Goal: Information Seeking & Learning: Check status

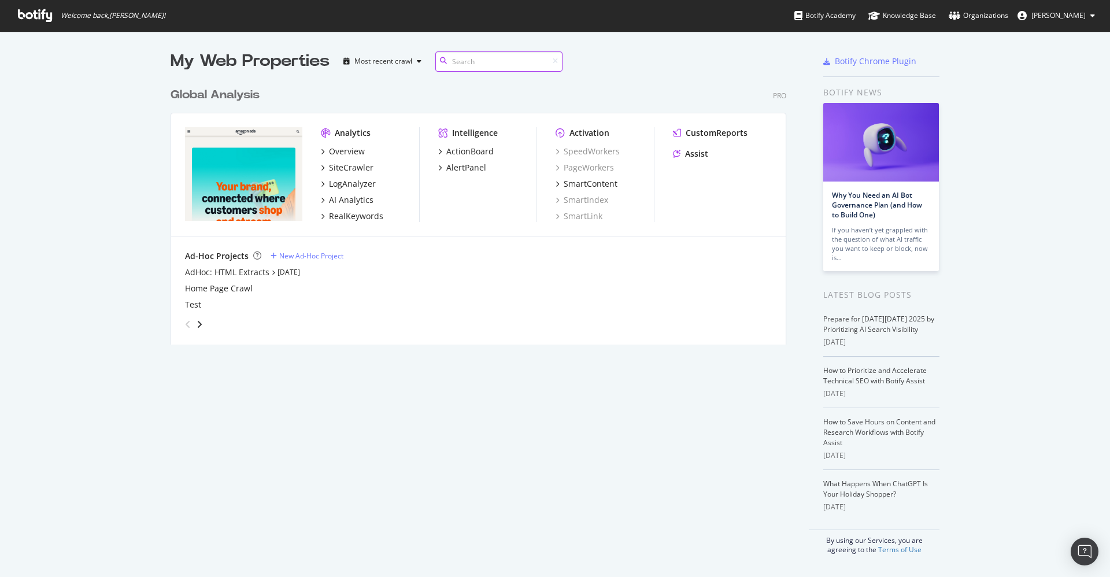
scroll to position [258, 612]
click at [352, 153] on div "Overview" at bounding box center [347, 152] width 36 height 12
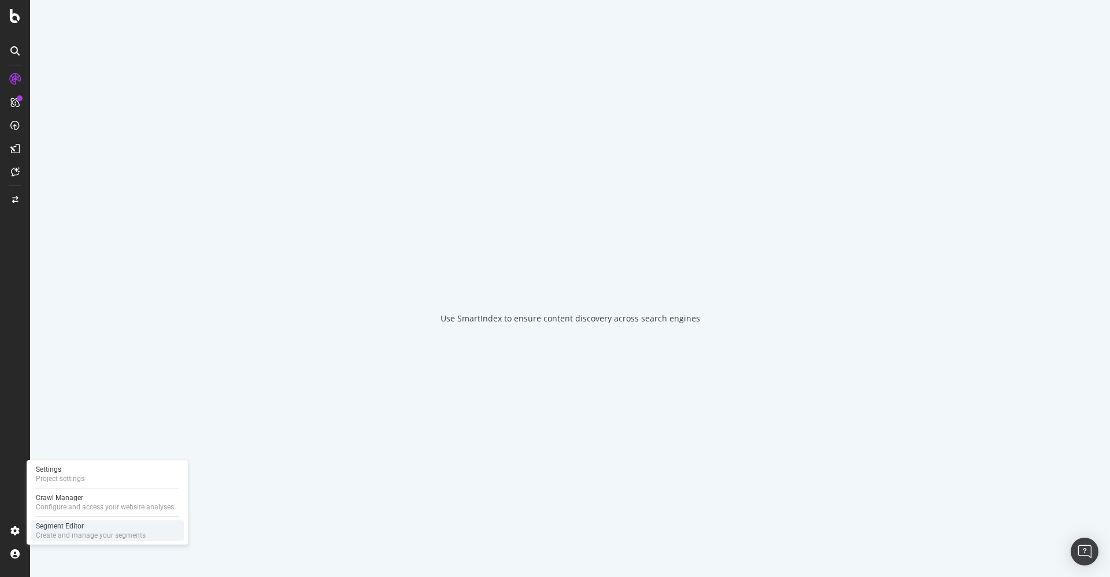
click at [65, 520] on div "Segment Editor Create and manage your segments" at bounding box center [107, 530] width 153 height 21
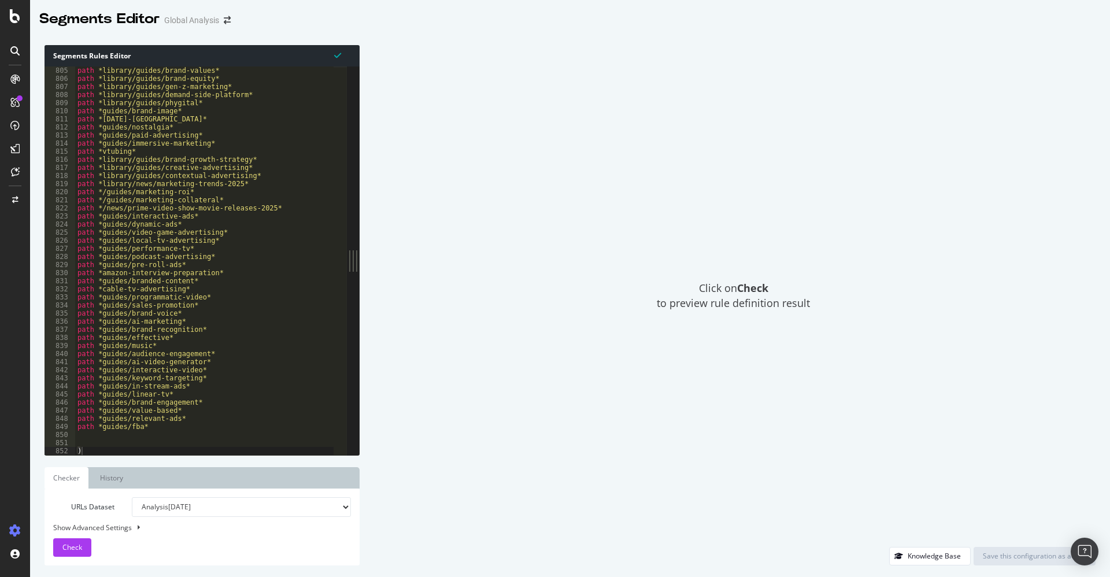
scroll to position [6508, 0]
click at [197, 436] on div "path *library/guides/brand-values* path *library/guides/brand-equity* path *lib…" at bounding box center [204, 268] width 259 height 405
type textarea "path *"
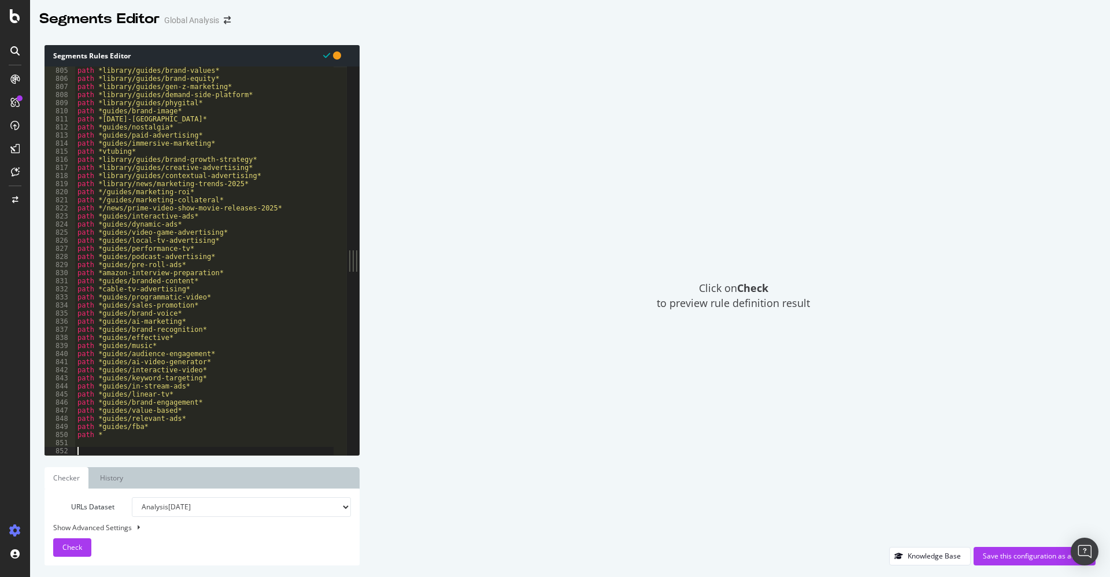
paste textarea ")"
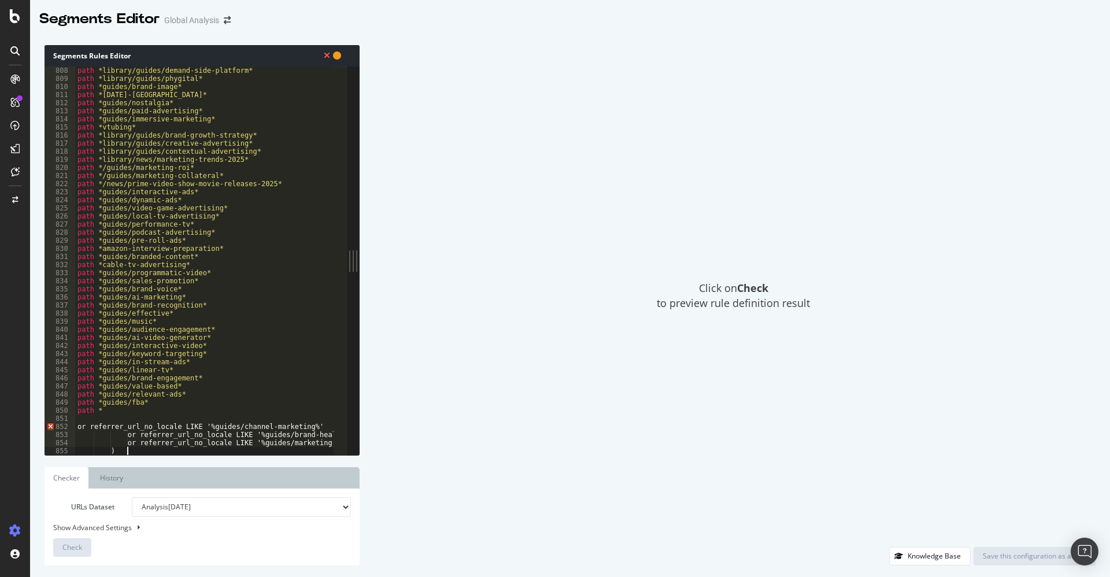
scroll to position [6532, 0]
click at [147, 408] on div "path *library/guides/demand-side-platform* path *library/guides/phygital* path …" at bounding box center [230, 261] width 310 height 391
type textarea "path *guides/channel-marketing*"
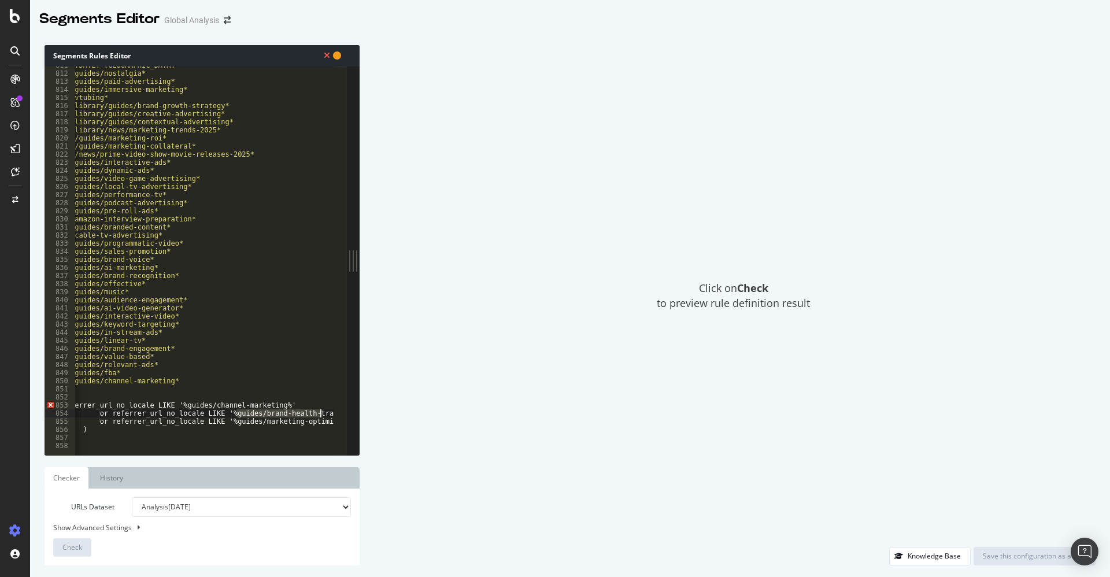
scroll to position [0, 51]
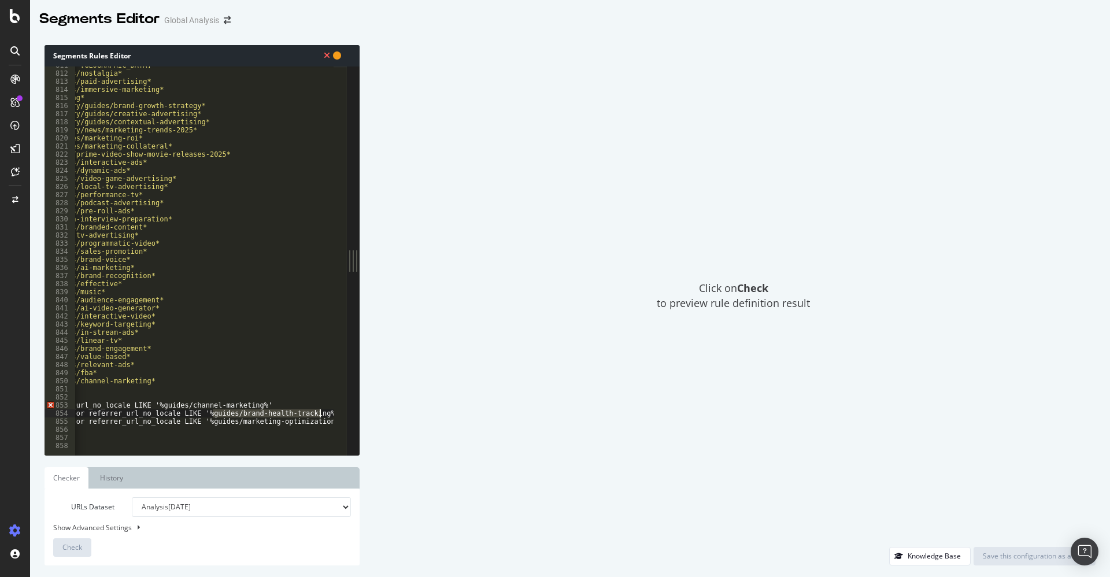
drag, startPoint x: 237, startPoint y: 413, endPoint x: 321, endPoint y: 416, distance: 84.5
click at [321, 416] on div "path *golden-week-japan* path *guides/nostalgia* path *guides/paid-advertising*…" at bounding box center [179, 256] width 310 height 391
type textarea "or referrer_url_no_locale LIKE '%guides/brand-health-tracking%'"
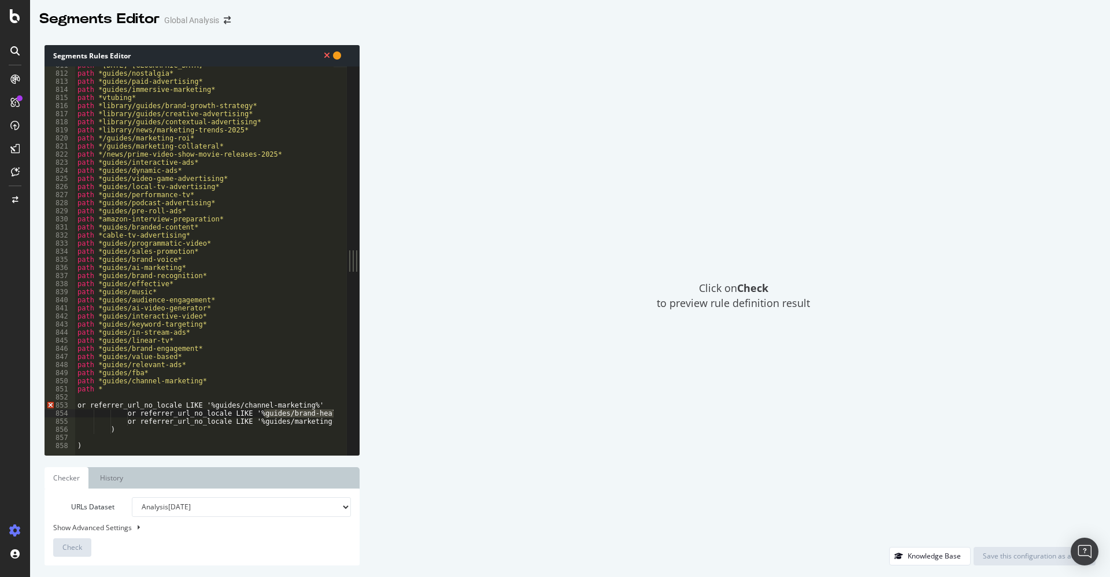
click at [159, 394] on div "path *golden-week-japan* path *guides/nostalgia* path *guides/paid-advertising*…" at bounding box center [230, 256] width 310 height 391
click at [157, 386] on div "path *golden-week-japan* path *guides/nostalgia* path *guides/paid-advertising*…" at bounding box center [230, 256] width 310 height 391
paste textarea "guides/brand-health-tracking"
type textarea "path *guides/brand-health-tracking*"
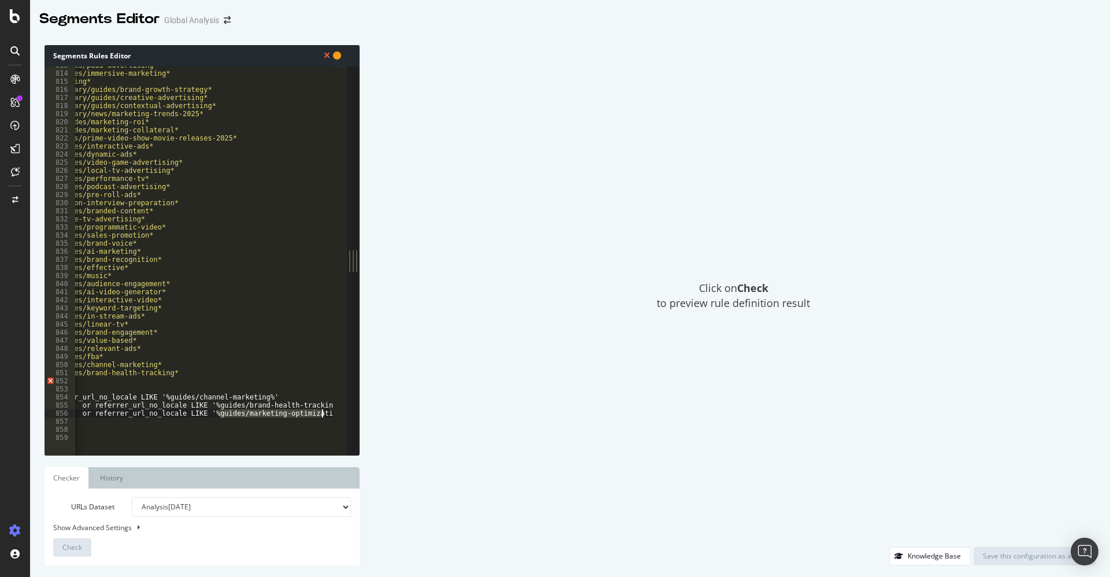
scroll to position [0, 51]
drag, startPoint x: 262, startPoint y: 415, endPoint x: 328, endPoint y: 415, distance: 65.9
click at [328, 415] on div "path *guides/paid-advertising* path *guides/immersive-marketing* path *vtubing*…" at bounding box center [179, 256] width 310 height 391
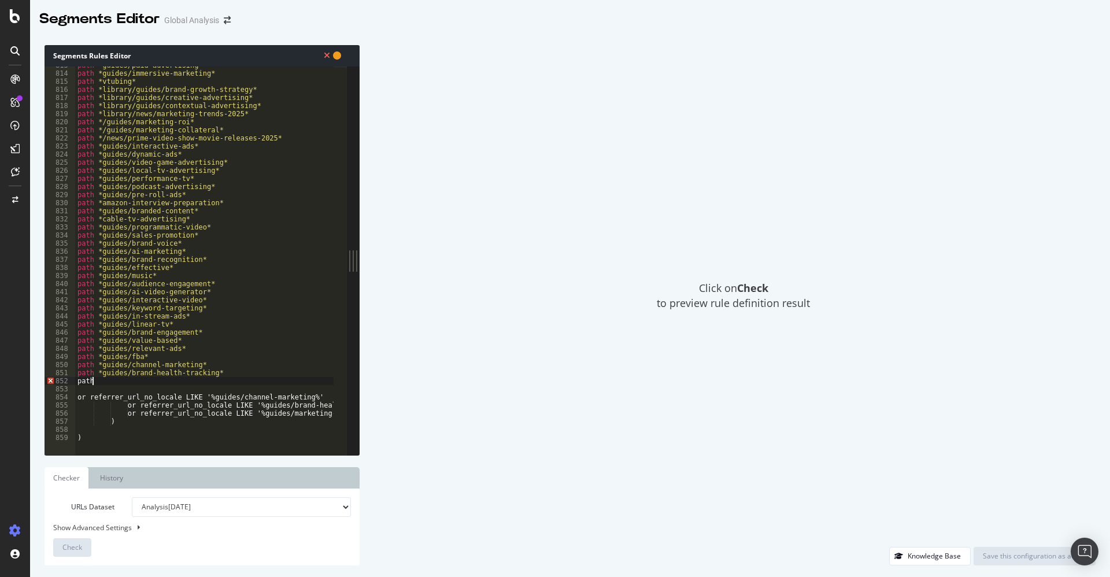
click at [121, 380] on div "path *guides/paid-advertising* path *guides/immersive-marketing* path *vtubing*…" at bounding box center [230, 256] width 310 height 391
paste textarea "guides/marketing-optimization%'"
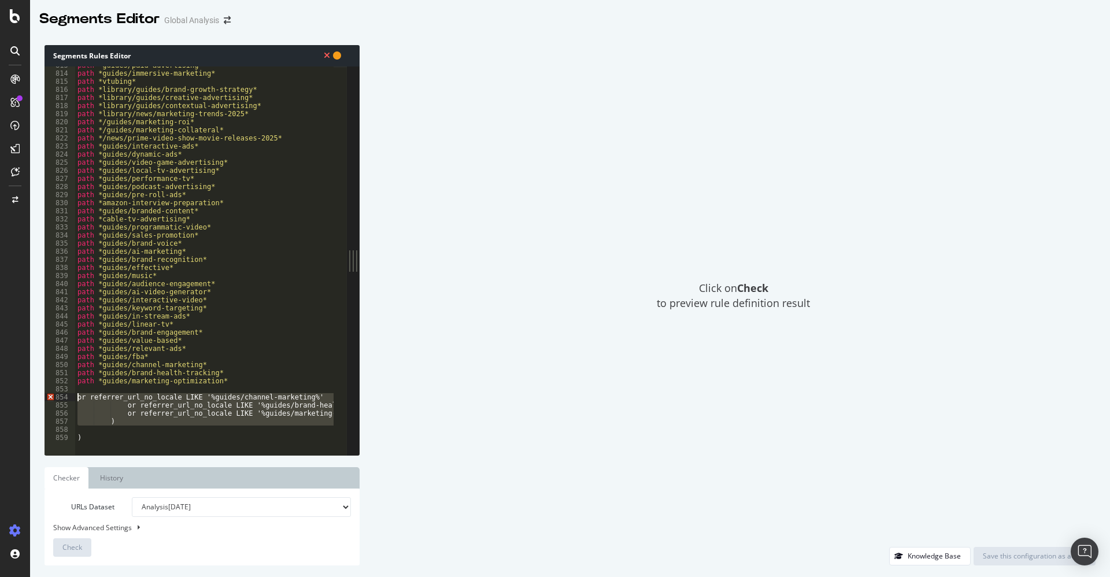
drag, startPoint x: 173, startPoint y: 429, endPoint x: 68, endPoint y: 394, distance: 110.2
click at [68, 394] on div "path *guides/marketing-optimization* 813 814 815 816 817 818 819 820 821 822 82…" at bounding box center [196, 260] width 302 height 389
type textarea "or referrer_url_no_locale LIKE '%guides/channel-marketing%' or referrer_url_no_…"
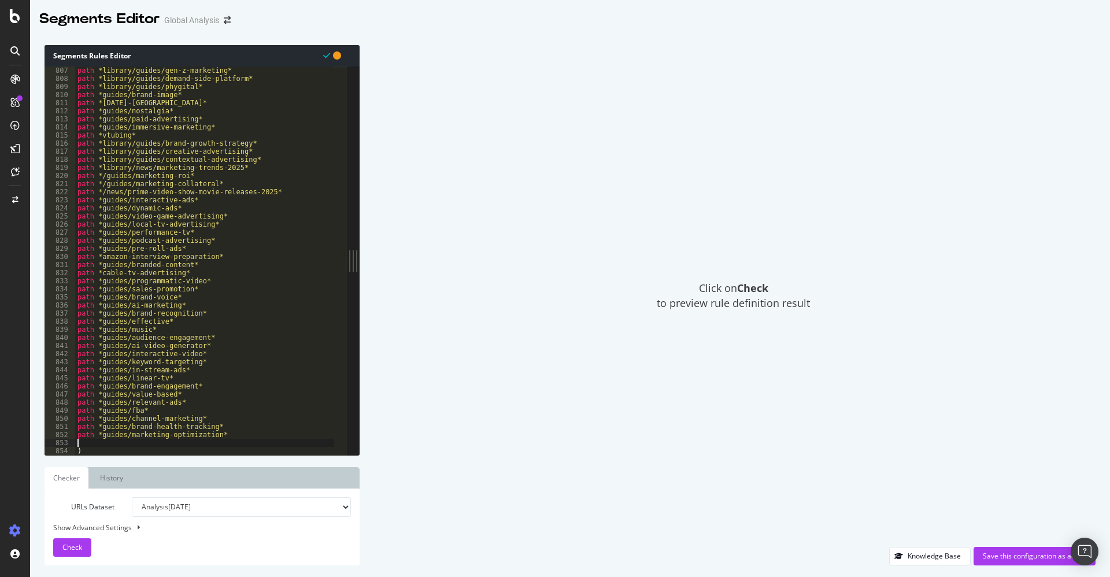
scroll to position [6524, 0]
click at [71, 549] on span "Check" at bounding box center [72, 547] width 20 height 10
click at [1009, 556] on div "Save this configuration as active" at bounding box center [1034, 556] width 103 height 10
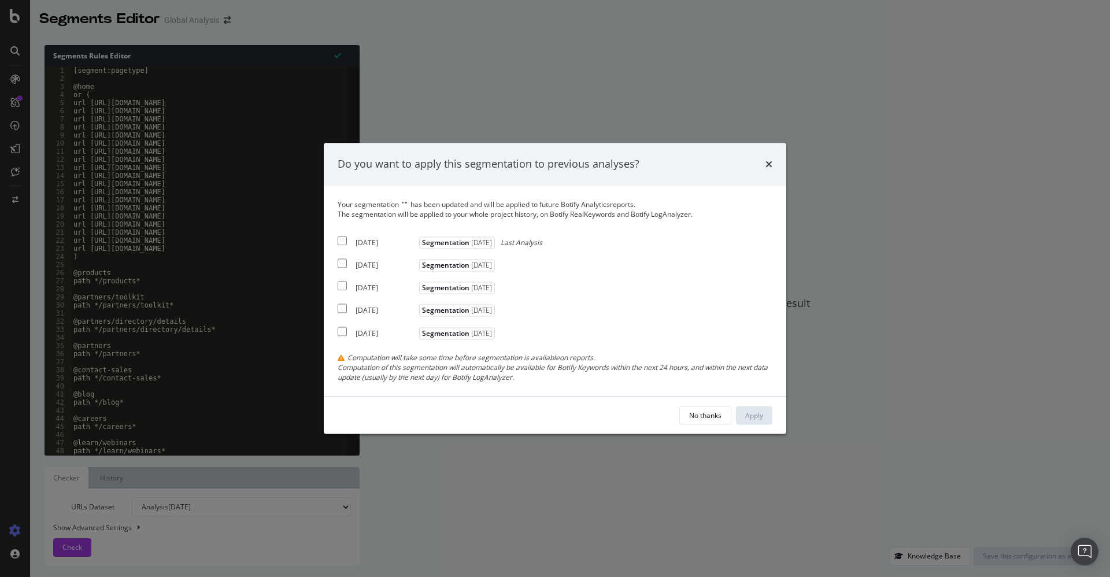
click at [389, 243] on div "2025 Oct. 8th" at bounding box center [386, 243] width 61 height 10
checkbox input "true"
click at [774, 415] on div "No thanks Apply" at bounding box center [555, 415] width 463 height 37
click at [770, 415] on button "Apply" at bounding box center [754, 415] width 36 height 19
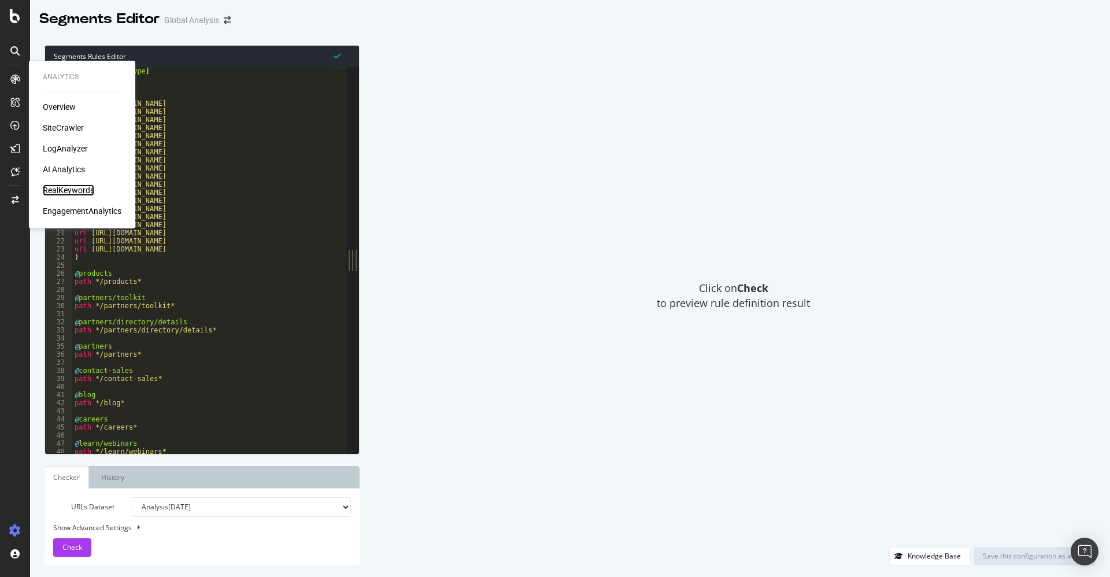
click at [62, 185] on div "RealKeywords" at bounding box center [68, 190] width 51 height 12
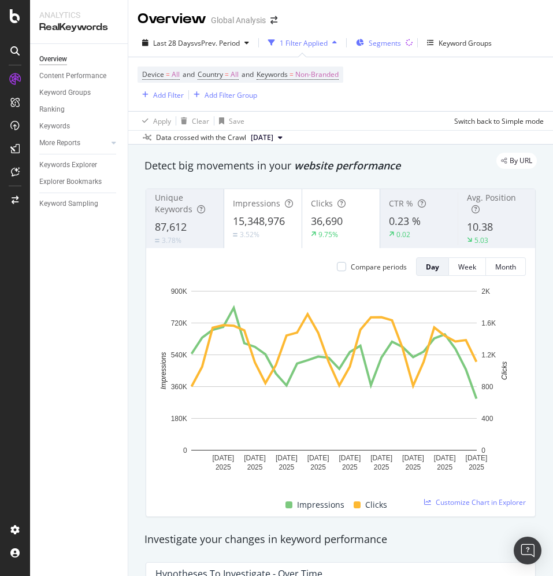
click at [375, 41] on span "Segments" at bounding box center [385, 43] width 32 height 10
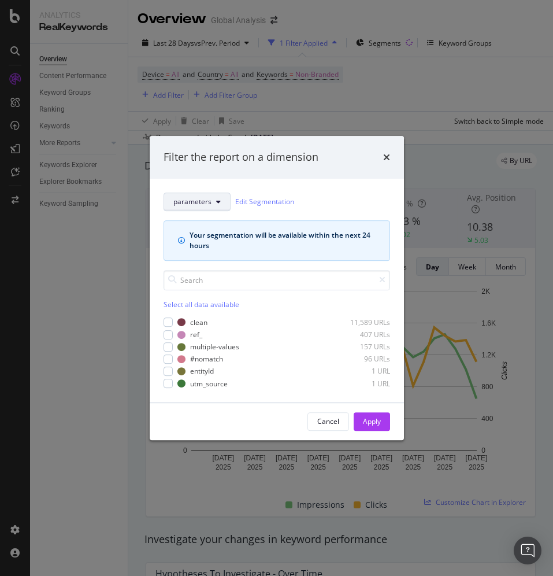
click at [198, 198] on span "parameters" at bounding box center [192, 202] width 38 height 10
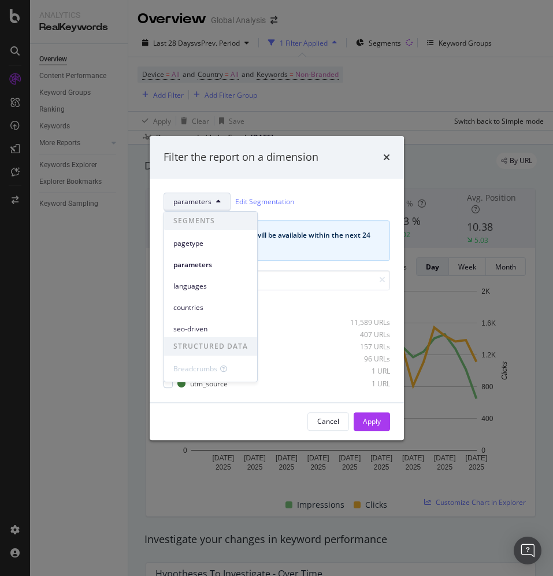
click at [191, 319] on div "seo-driven" at bounding box center [210, 326] width 93 height 21
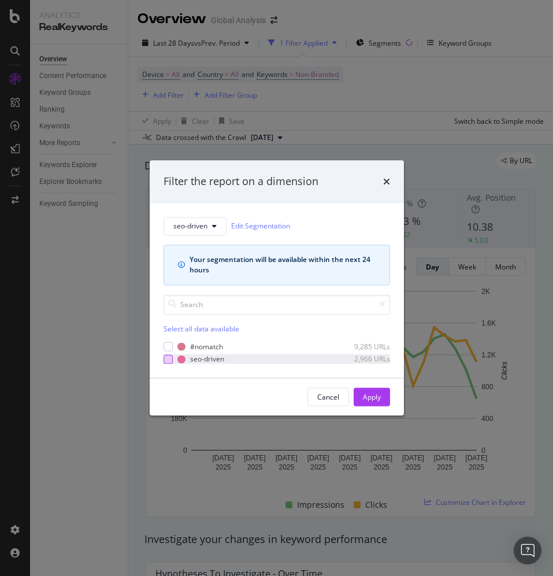
click at [172, 362] on div "modal" at bounding box center [168, 358] width 9 height 9
click at [375, 395] on div "Apply" at bounding box center [372, 397] width 18 height 10
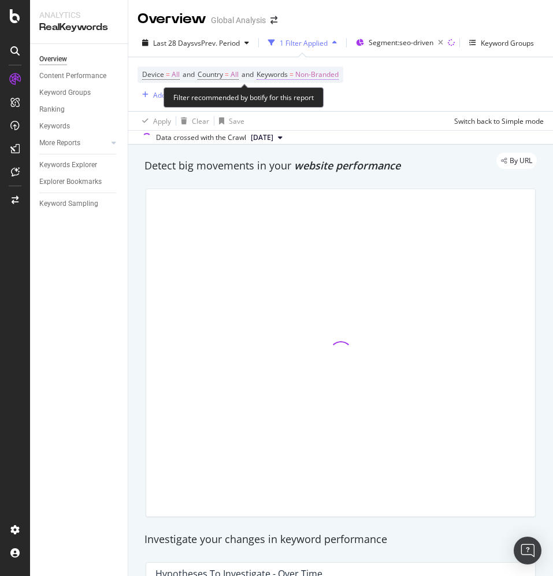
click at [323, 78] on span "Non-Branded" at bounding box center [316, 74] width 43 height 16
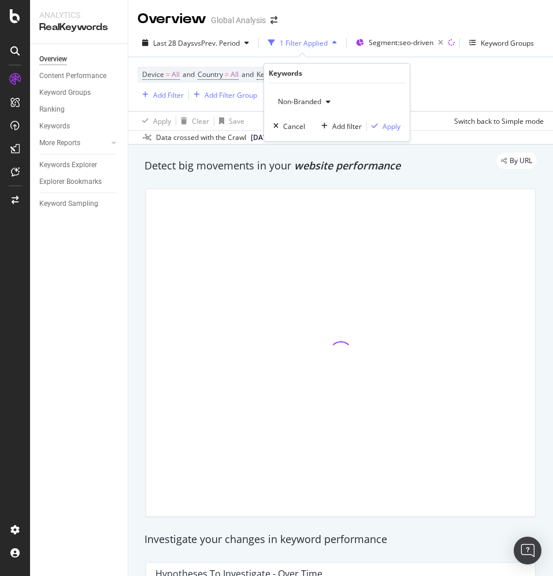
click at [285, 104] on span "Non-Branded" at bounding box center [297, 102] width 48 height 10
click at [291, 98] on span "Non-Branded" at bounding box center [297, 102] width 48 height 10
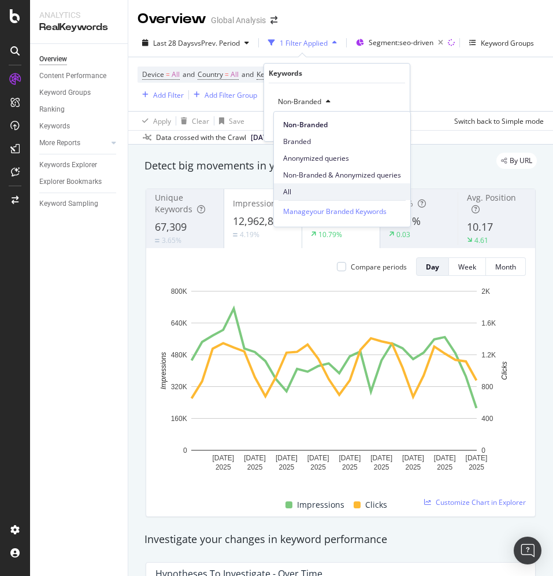
click at [288, 187] on span "All" at bounding box center [342, 192] width 118 height 10
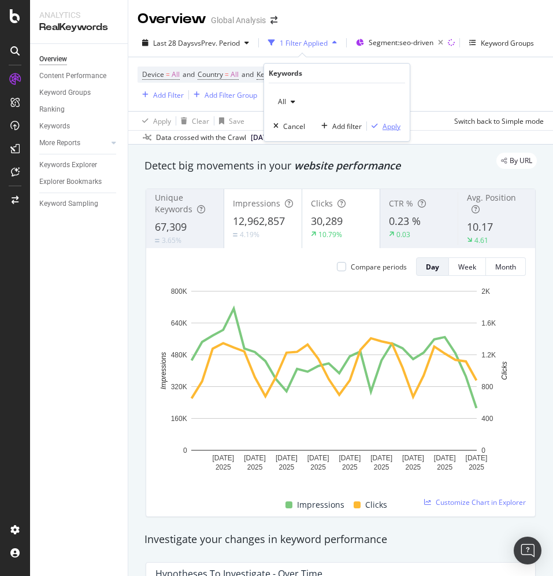
click at [394, 125] on div "Apply" at bounding box center [392, 126] width 18 height 10
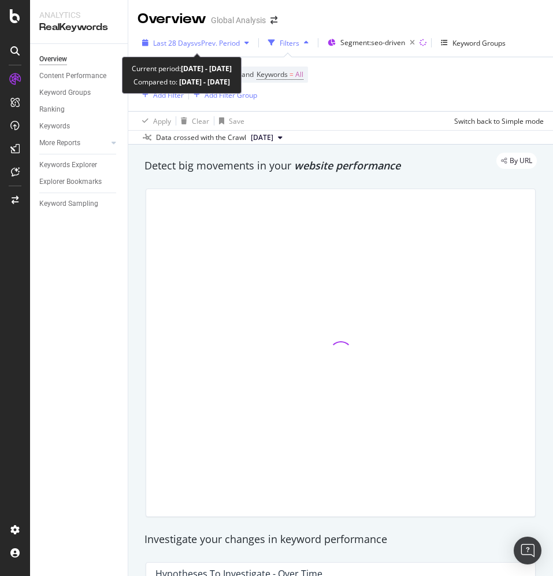
click at [194, 40] on span "vs Prev. Period" at bounding box center [217, 43] width 46 height 10
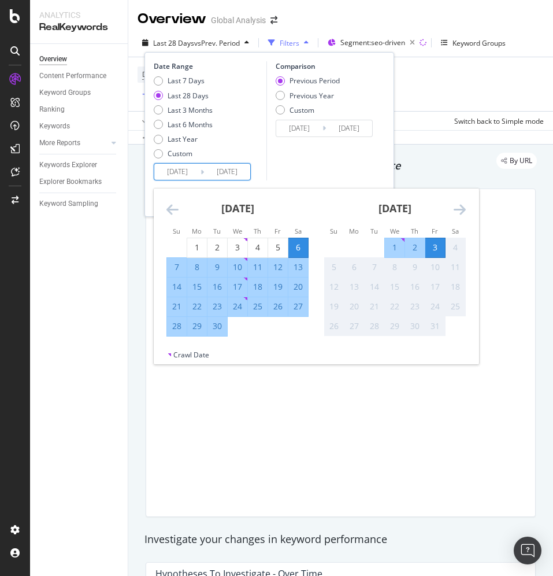
click at [173, 165] on input "[DATE]" at bounding box center [177, 172] width 46 height 16
click at [172, 210] on icon "Move backward to switch to the previous month." at bounding box center [173, 209] width 12 height 14
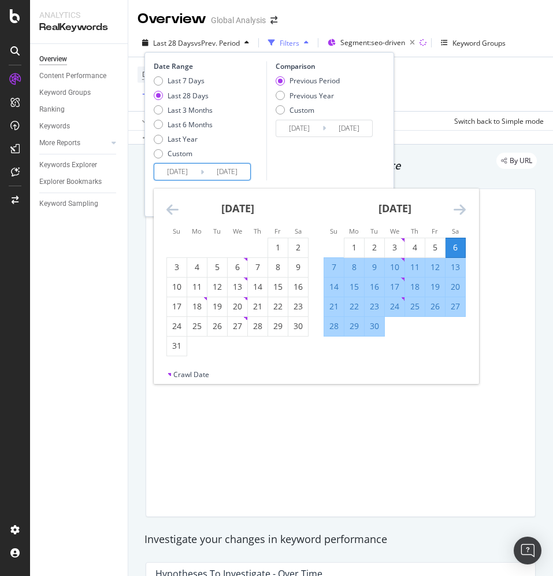
click at [172, 210] on icon "Move backward to switch to the previous month." at bounding box center [173, 209] width 12 height 14
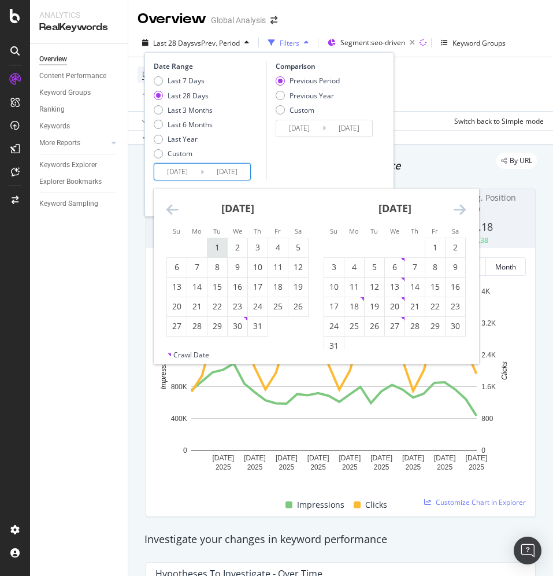
click at [216, 249] on div "1" at bounding box center [218, 248] width 20 height 12
type input "[DATE]"
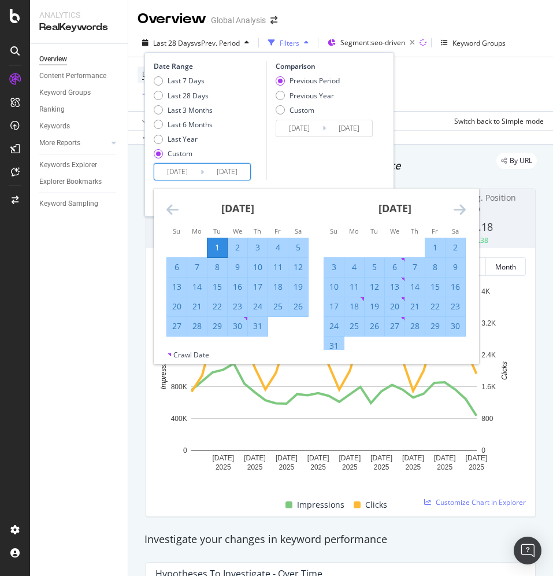
click at [253, 320] on div "31" at bounding box center [258, 326] width 20 height 12
type input "[DATE]"
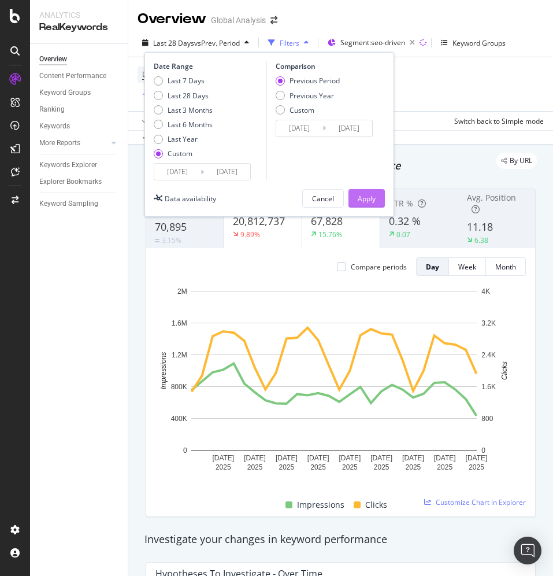
click at [378, 199] on button "Apply" at bounding box center [367, 198] width 36 height 19
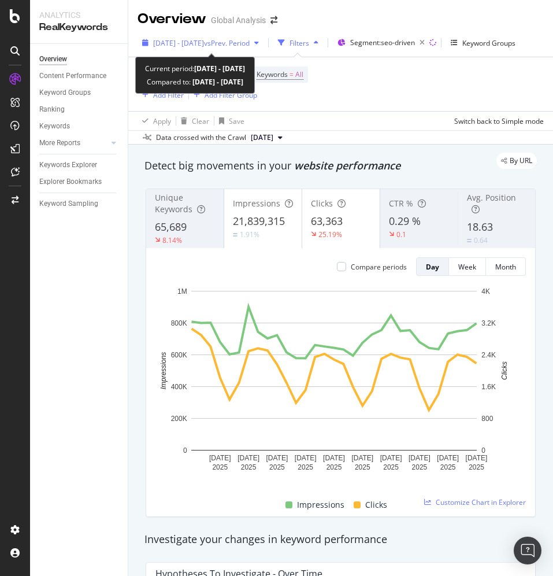
click at [204, 45] on span "[DATE] - [DATE]" at bounding box center [178, 43] width 51 height 10
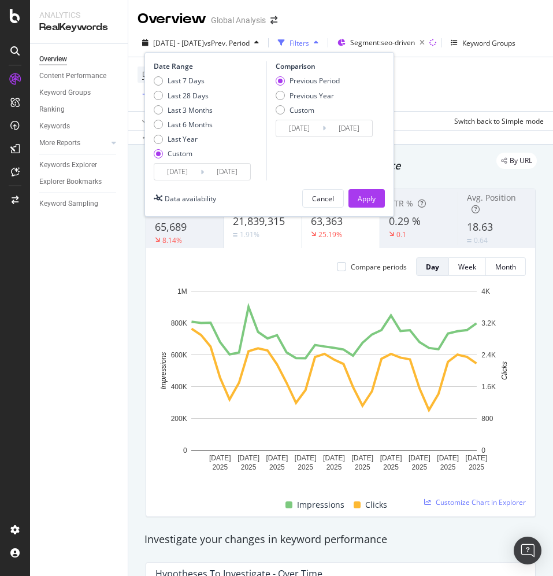
click at [179, 162] on div "Last 7 Days Last 28 Days Last 3 Months Last 6 Months Last Year Custom" at bounding box center [183, 119] width 59 height 87
click at [178, 169] on input "[DATE]" at bounding box center [177, 172] width 46 height 16
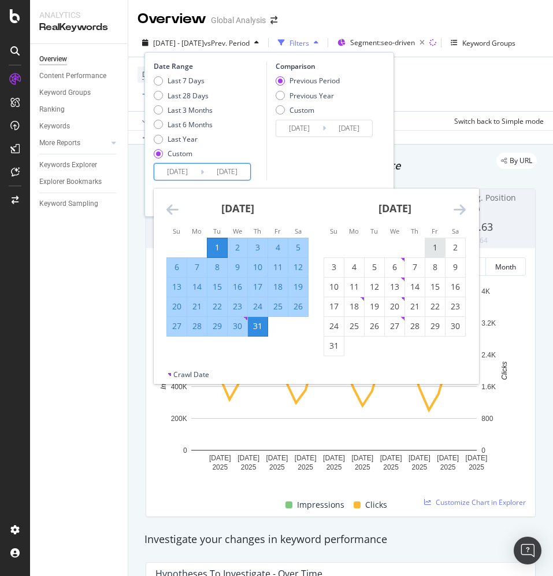
click at [432, 253] on div "1" at bounding box center [436, 248] width 20 height 12
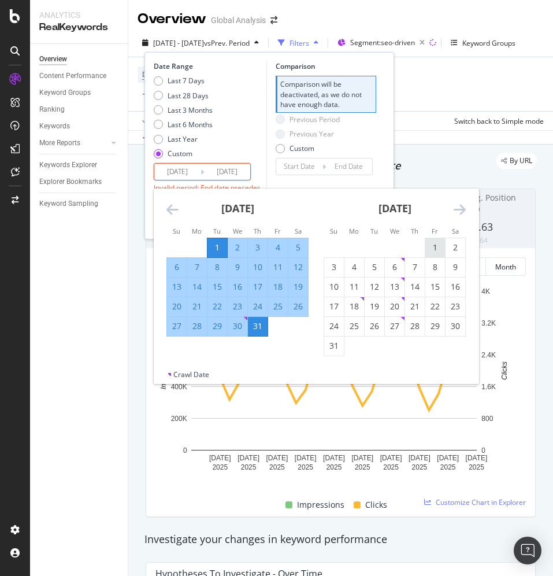
type input "[DATE]"
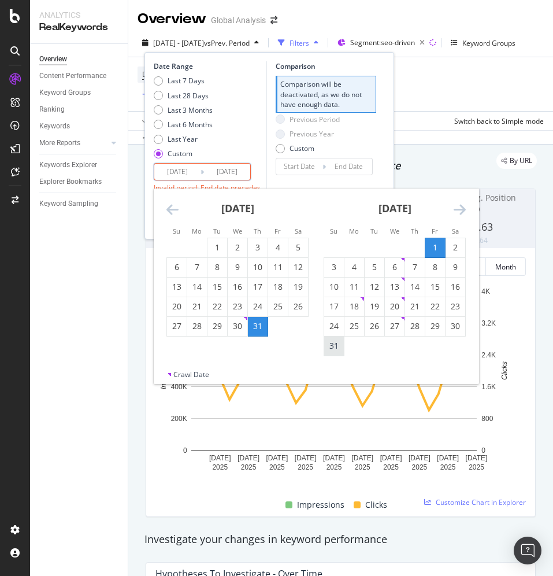
click at [327, 353] on div "31" at bounding box center [334, 345] width 20 height 19
type input "[DATE]"
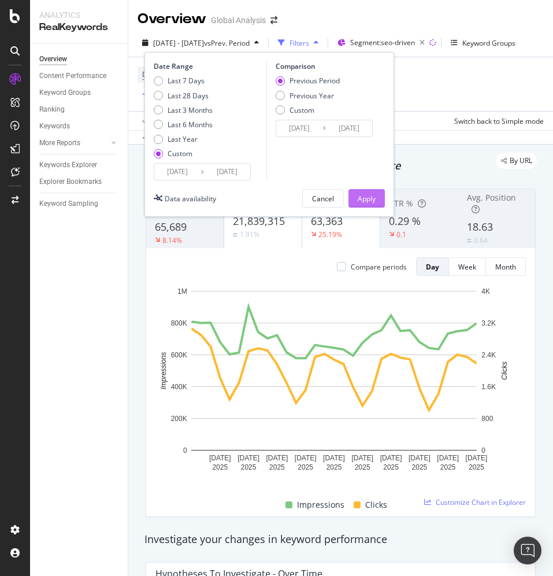
click at [372, 198] on div "Apply" at bounding box center [367, 199] width 18 height 10
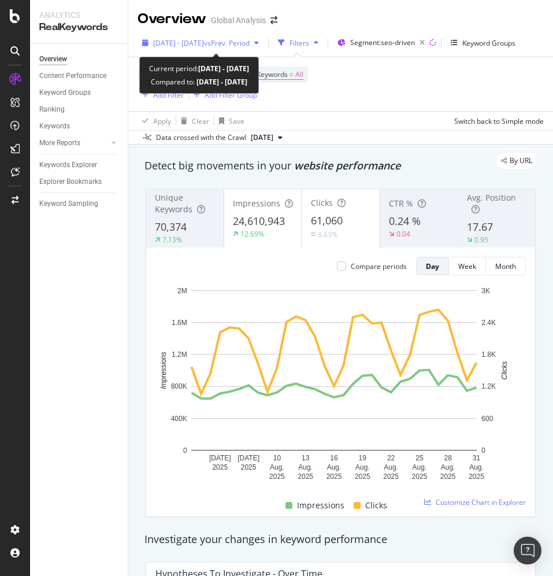
click at [204, 44] on span "[DATE] - [DATE]" at bounding box center [178, 43] width 51 height 10
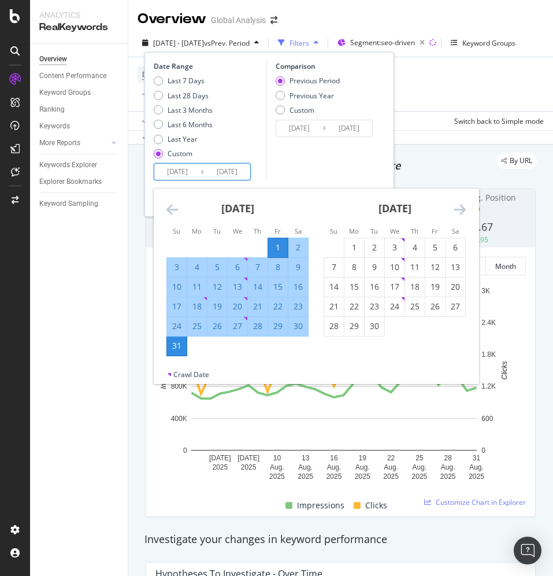
click at [186, 167] on input "[DATE]" at bounding box center [177, 172] width 46 height 16
click at [346, 244] on div "1" at bounding box center [355, 248] width 20 height 12
type input "[DATE]"
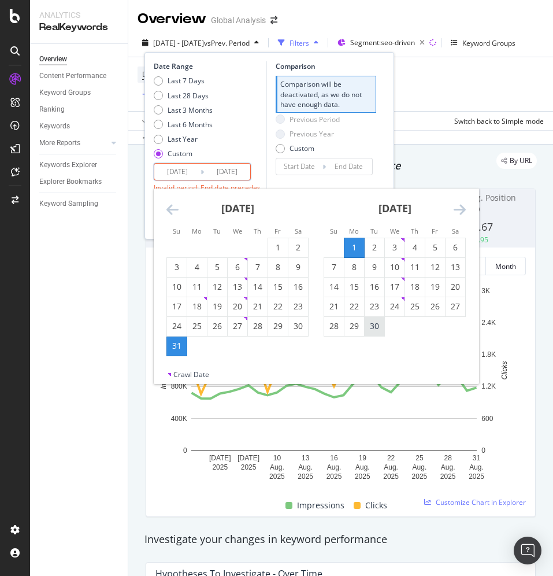
click at [380, 327] on div "30" at bounding box center [375, 326] width 20 height 12
type input "[DATE]"
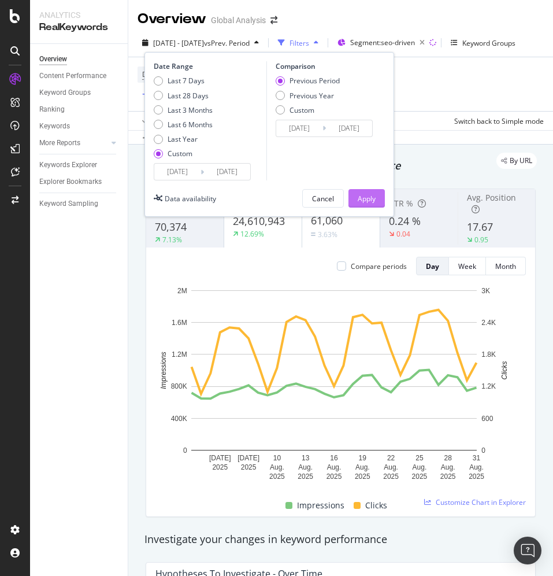
click at [367, 199] on div "Apply" at bounding box center [367, 199] width 18 height 10
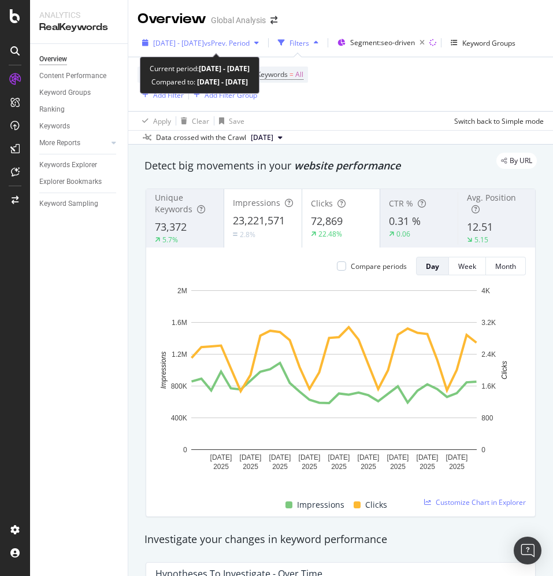
click at [262, 49] on div "[DATE] - [DATE] vs Prev. Period" at bounding box center [201, 42] width 126 height 17
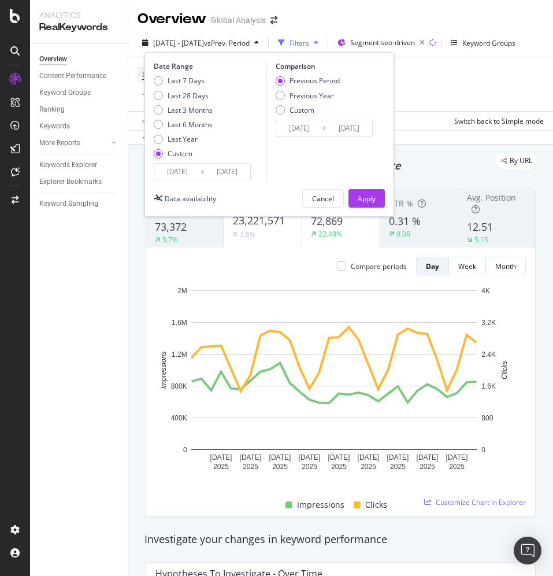
click at [171, 168] on input "[DATE]" at bounding box center [177, 172] width 46 height 16
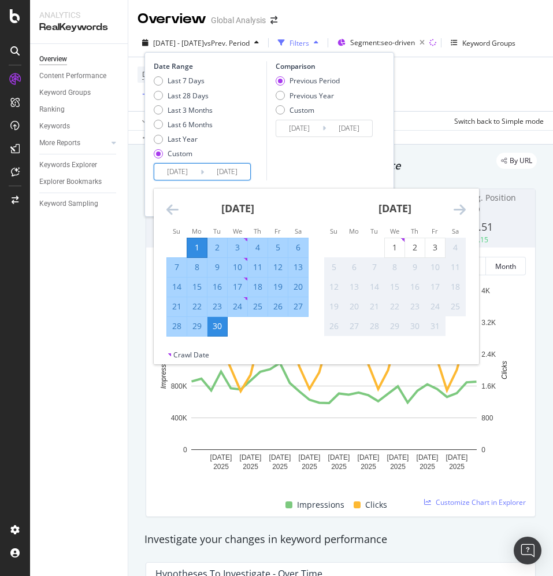
click at [354, 160] on div "Comparison Previous Period Previous Year Custom [DATE] Navigate forward to inte…" at bounding box center [322, 120] width 110 height 119
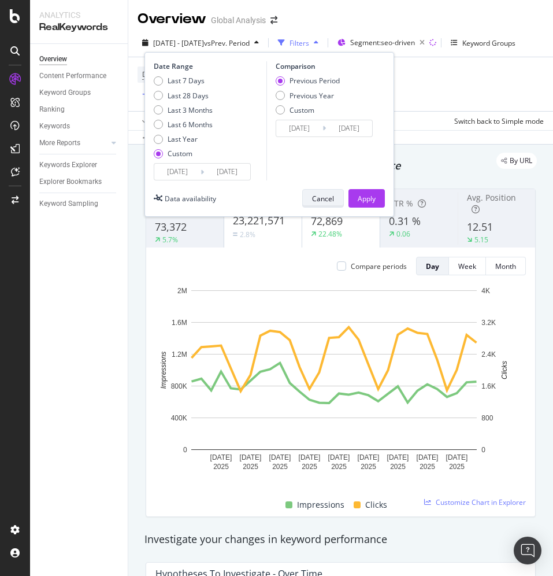
click at [332, 198] on div "Cancel" at bounding box center [323, 199] width 22 height 10
